Goal: Book appointment/travel/reservation

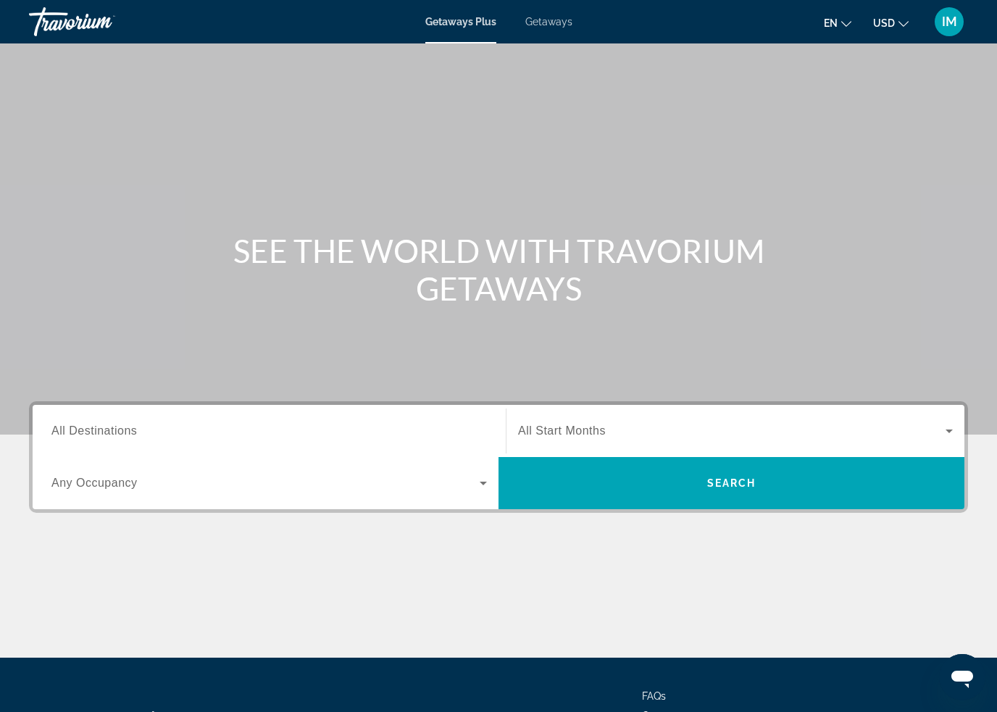
click at [242, 432] on input "Destination All Destinations" at bounding box center [269, 431] width 436 height 17
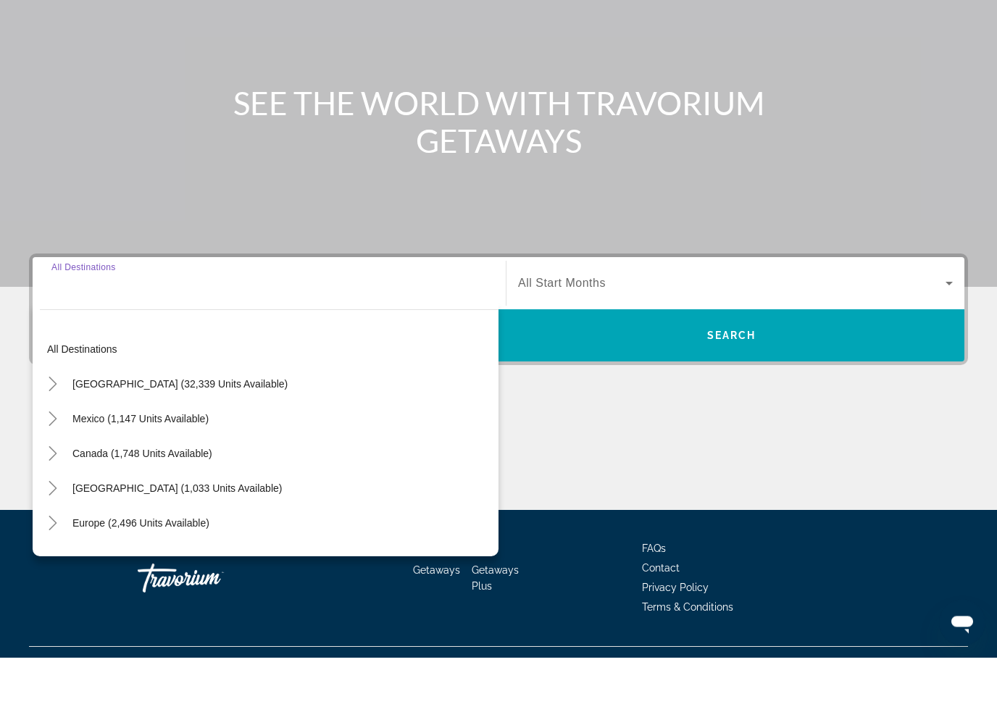
scroll to position [123, 0]
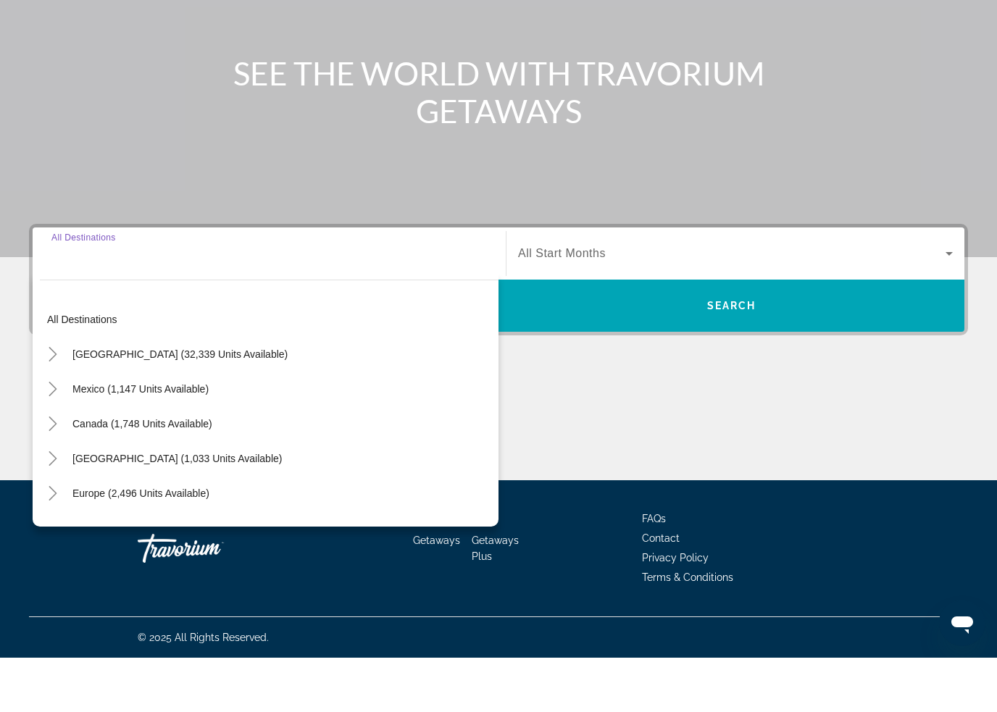
click at [54, 402] on icon "Toggle United States (32,339 units available)" at bounding box center [53, 409] width 14 height 14
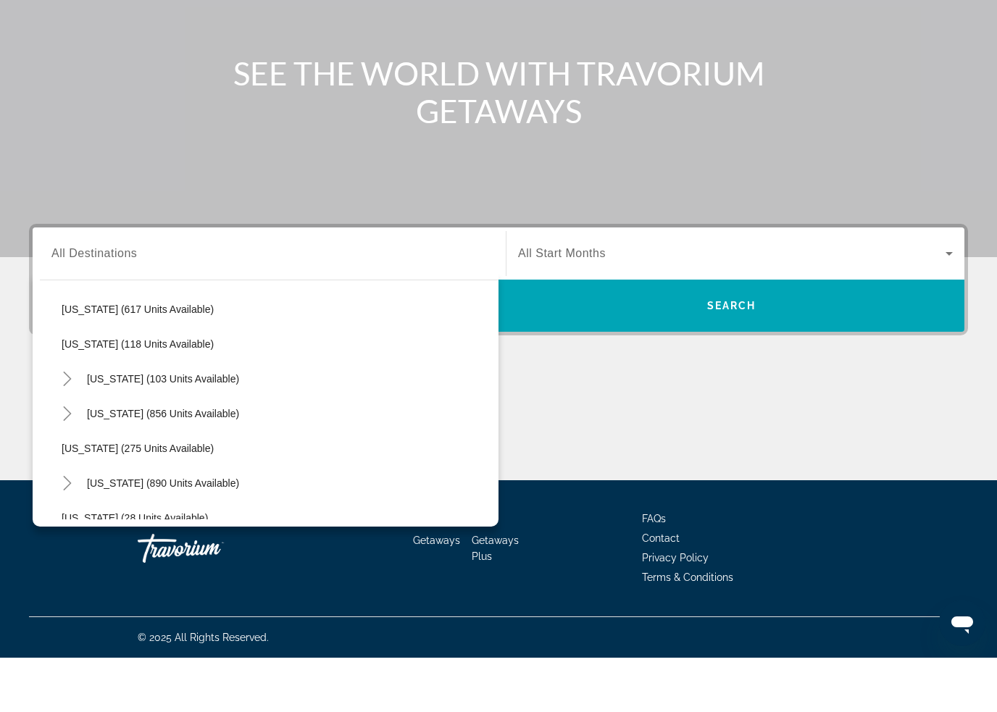
scroll to position [881, 0]
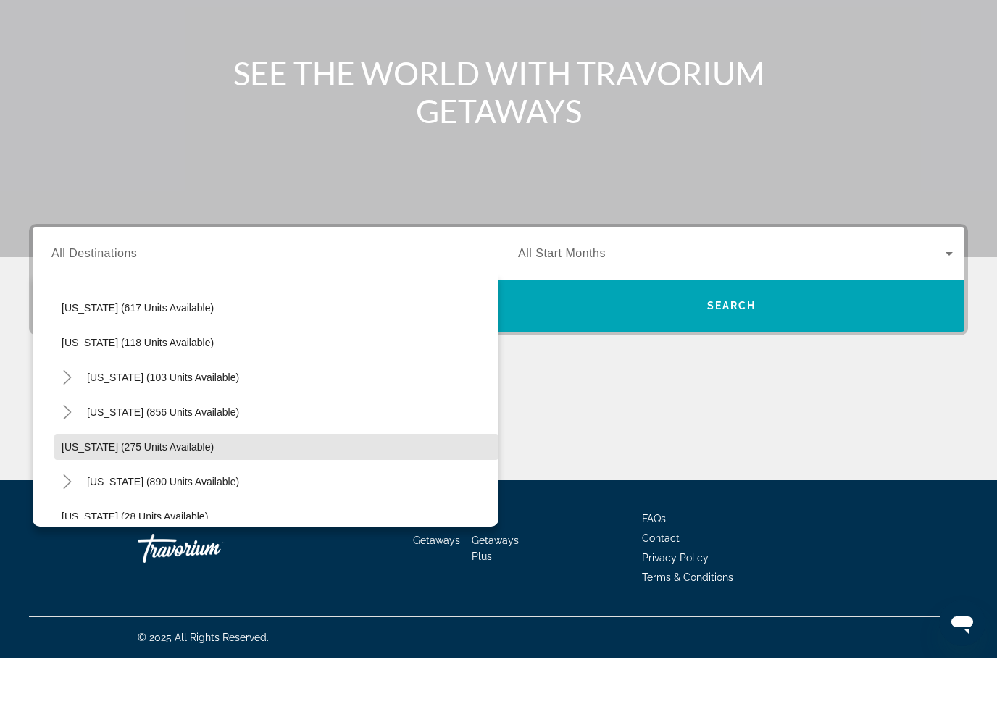
click at [138, 496] on span "[US_STATE] (275 units available)" at bounding box center [138, 502] width 152 height 12
type input "**********"
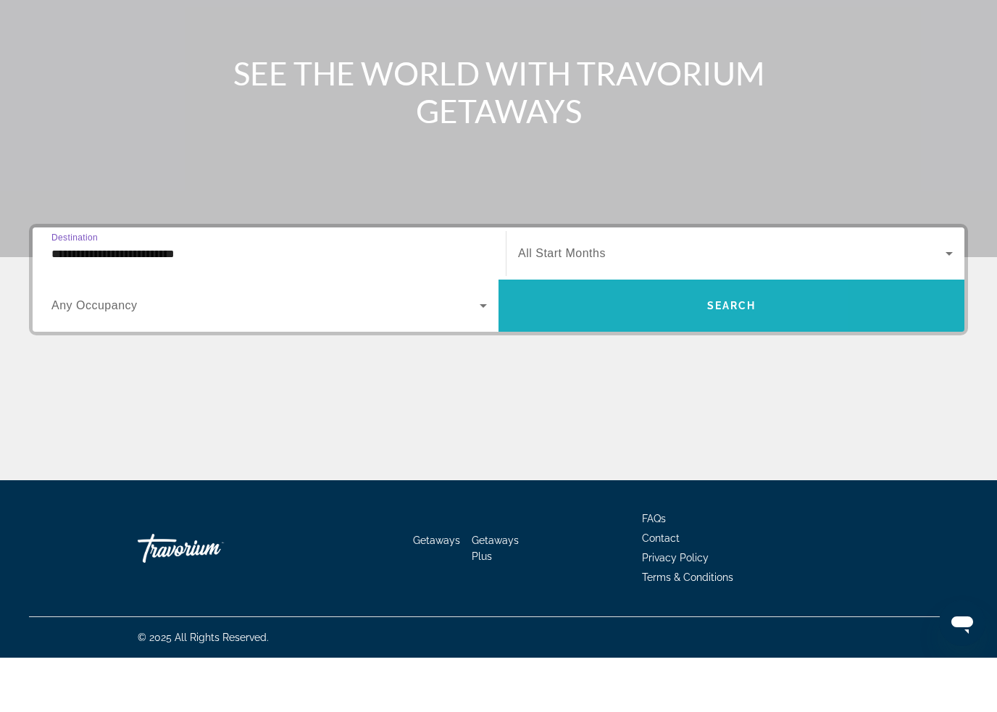
click at [631, 343] on span "Search widget" at bounding box center [732, 360] width 466 height 35
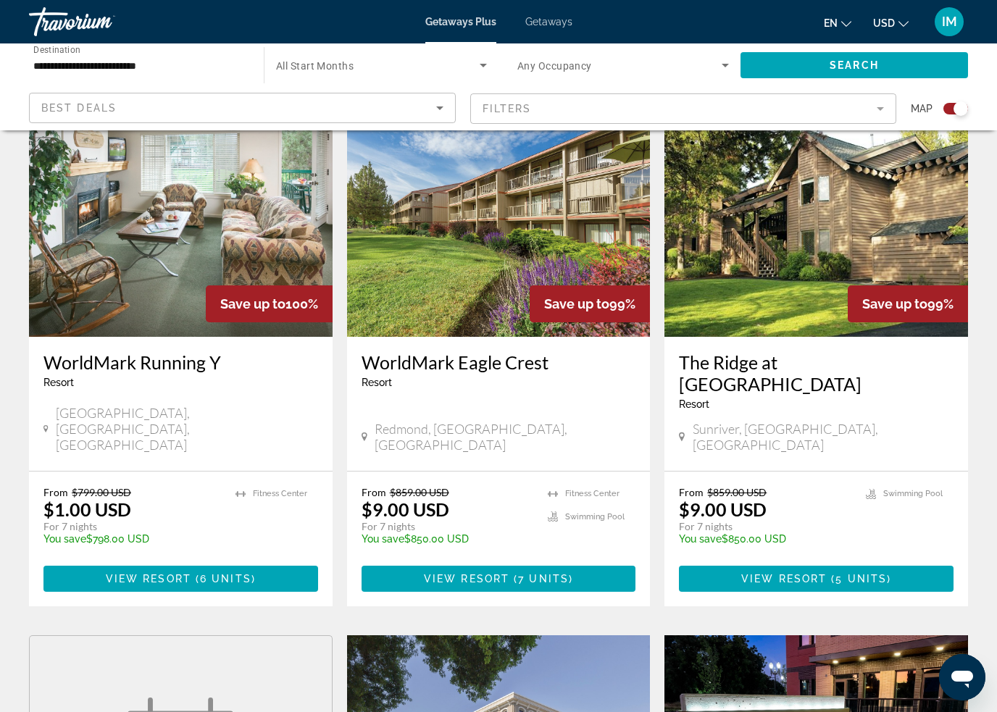
scroll to position [518, 0]
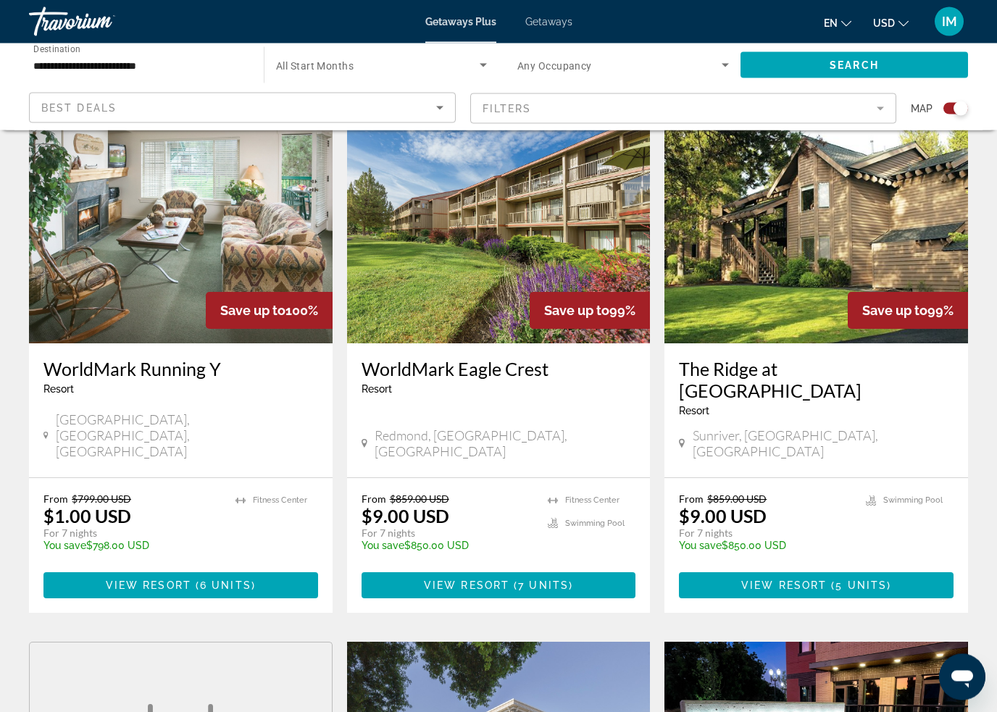
click at [199, 581] on span "( 6 units )" at bounding box center [223, 587] width 65 height 12
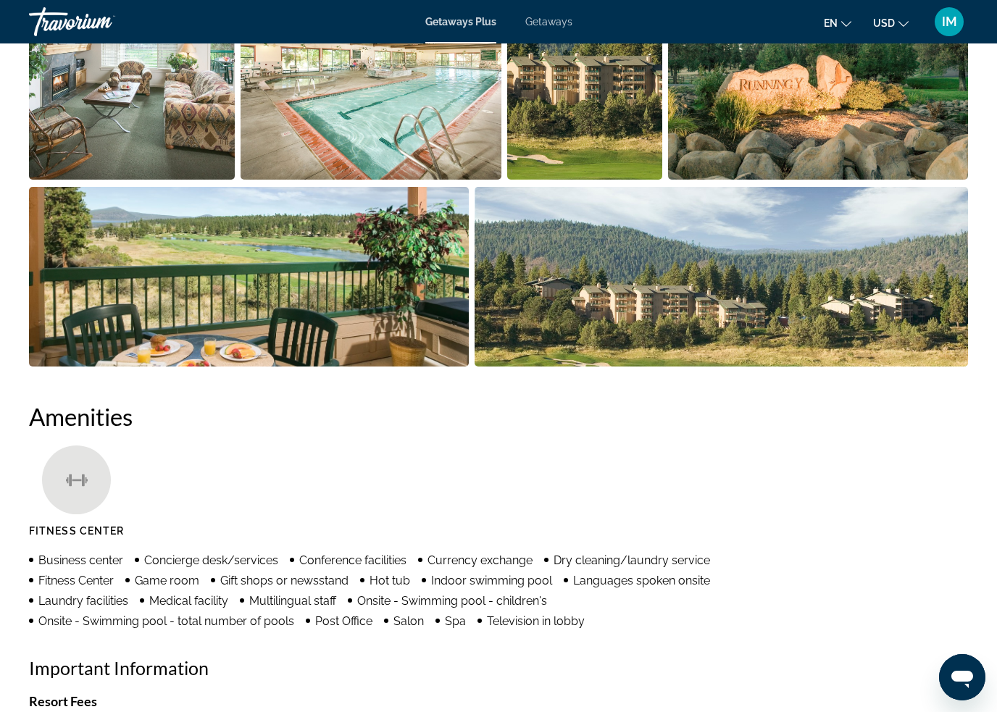
scroll to position [1041, 0]
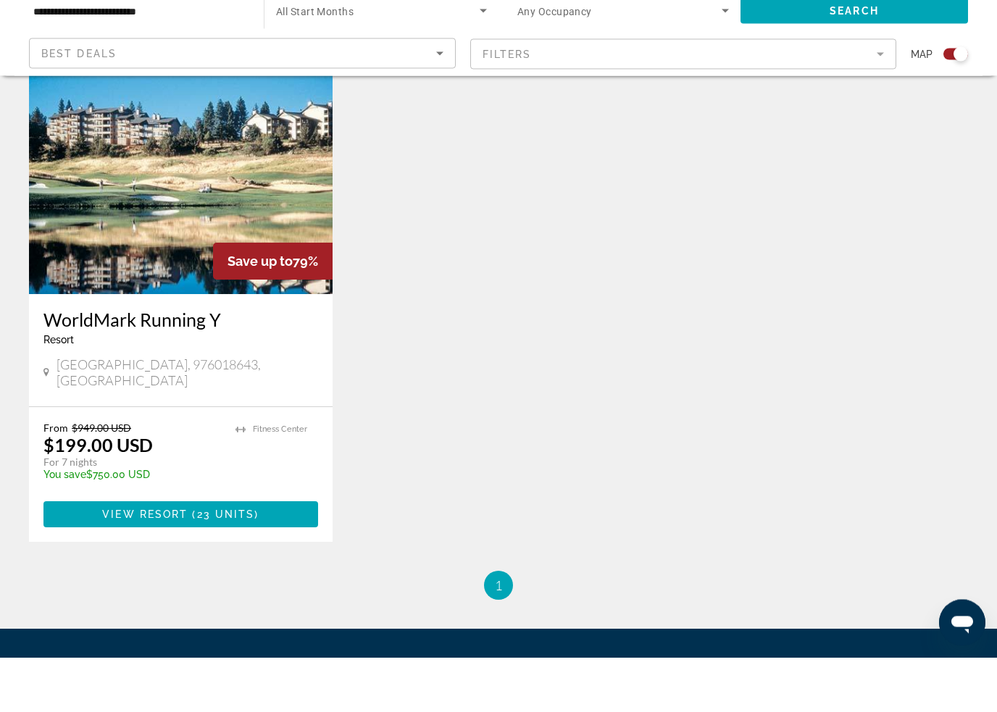
scroll to position [2145, 0]
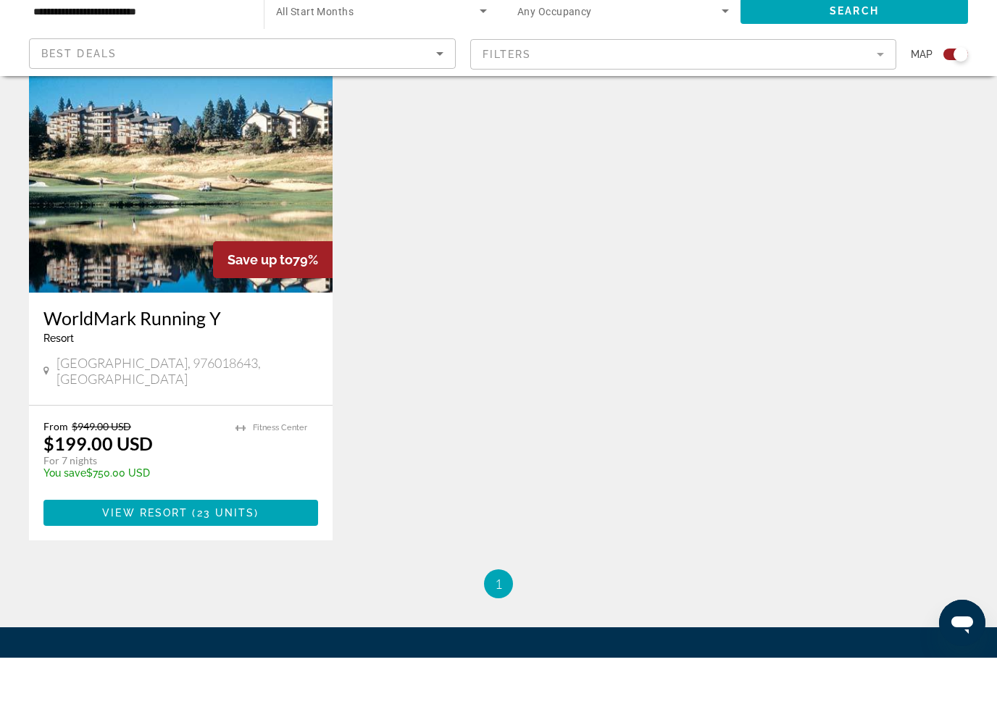
click at [246, 562] on span "23 units" at bounding box center [226, 568] width 58 height 12
